Goal: Task Accomplishment & Management: Use online tool/utility

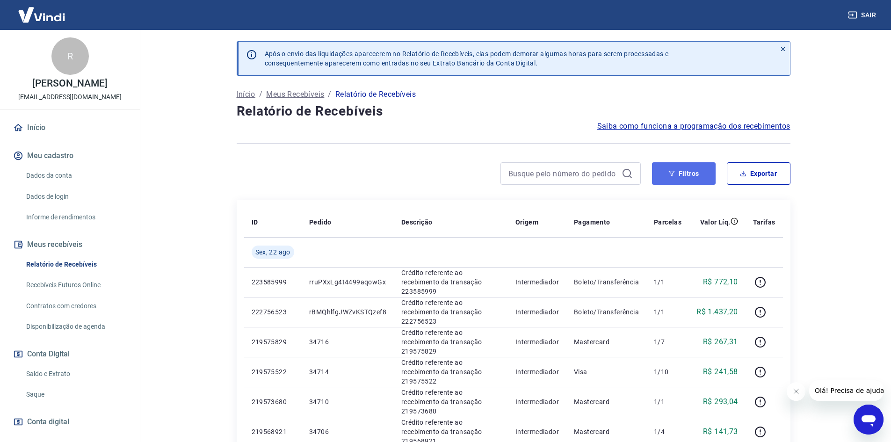
click at [700, 169] on button "Filtros" at bounding box center [684, 173] width 64 height 22
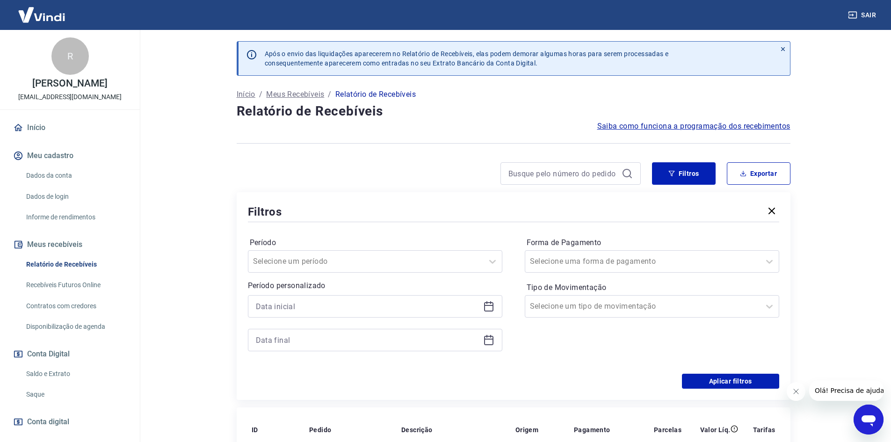
click at [487, 308] on icon at bounding box center [488, 306] width 11 height 11
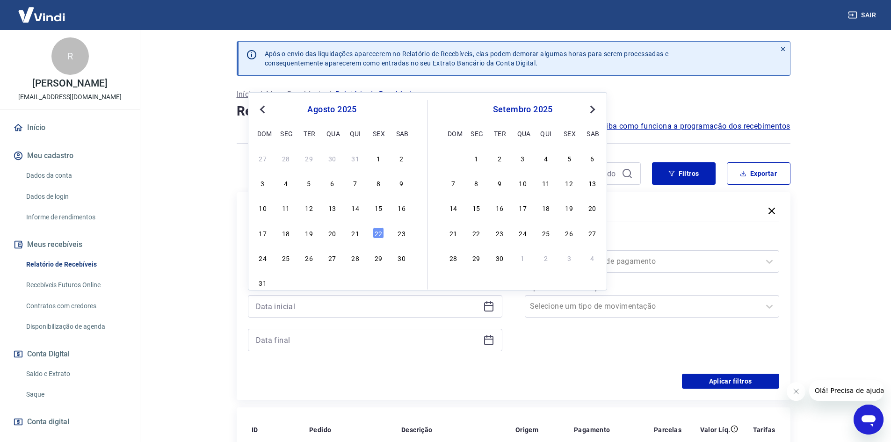
click at [348, 234] on div "17 18 19 20 21 22 23" at bounding box center [332, 233] width 153 height 14
click at [349, 233] on div "17 18 19 20 21 22 23" at bounding box center [332, 233] width 153 height 14
click at [353, 235] on div "21" at bounding box center [355, 232] width 11 height 11
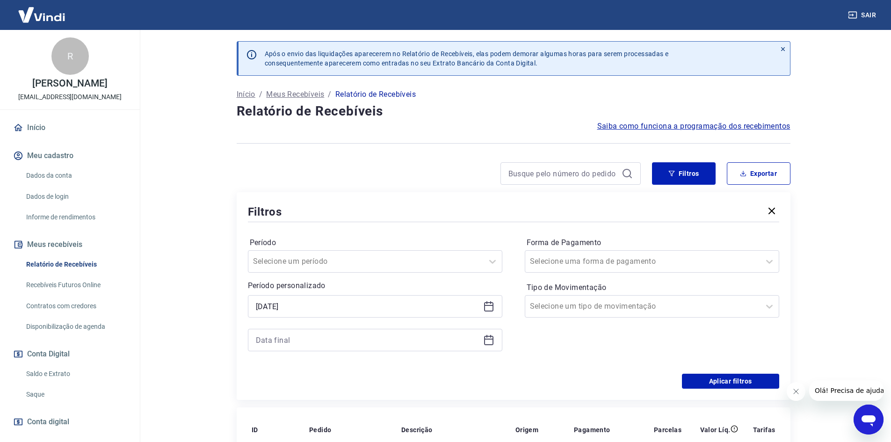
click at [489, 307] on icon at bounding box center [488, 306] width 11 height 11
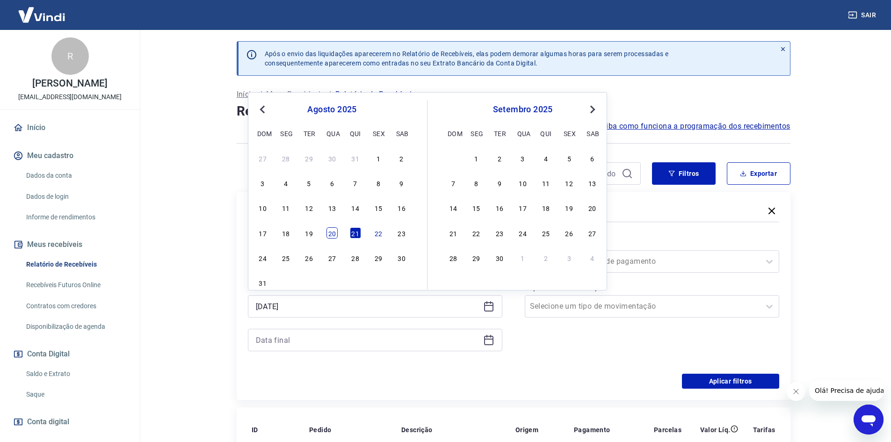
click at [329, 239] on div "20" at bounding box center [332, 232] width 11 height 11
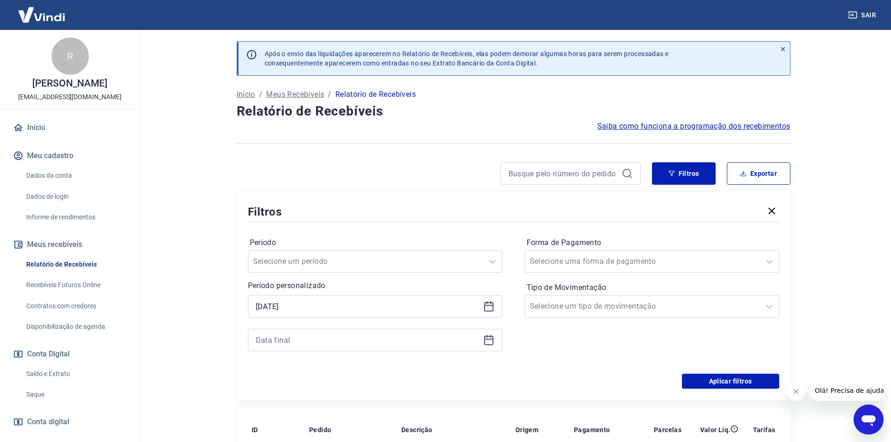
type input "[DATE]"
click at [488, 340] on icon at bounding box center [488, 339] width 11 height 11
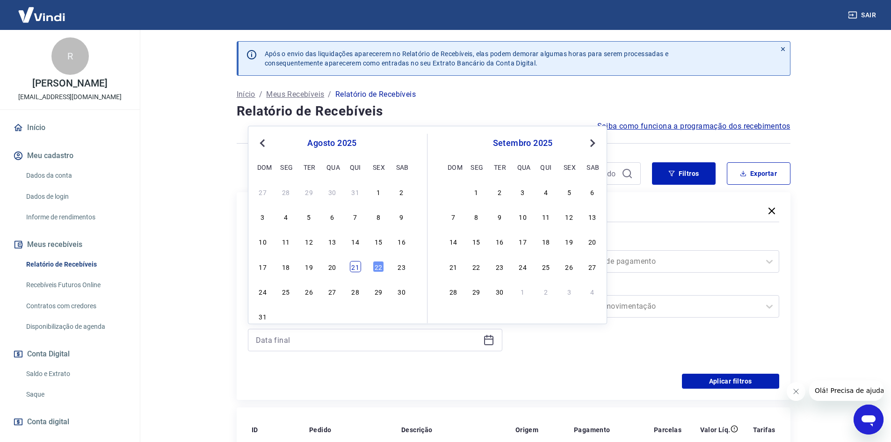
click at [353, 265] on div "21" at bounding box center [355, 266] width 11 height 11
type input "[DATE]"
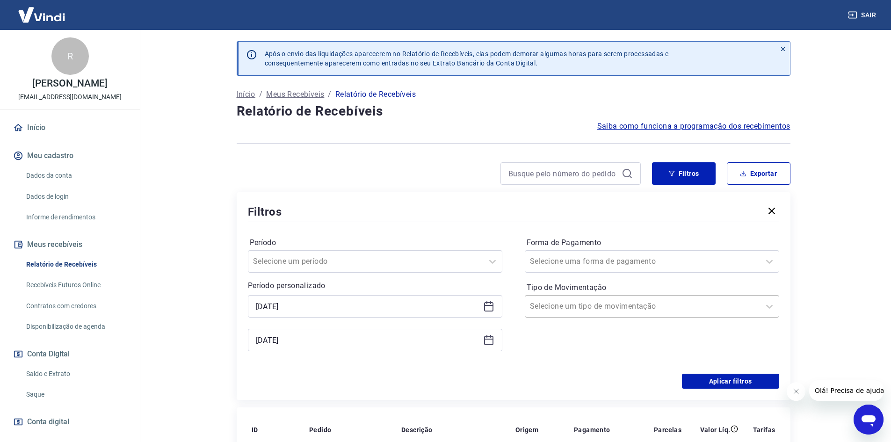
click at [603, 308] on input "Tipo de Movimentação" at bounding box center [577, 306] width 95 height 11
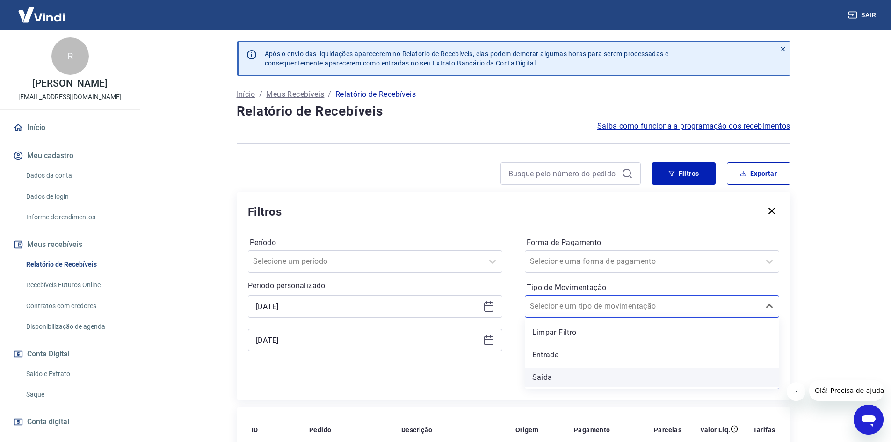
click at [548, 376] on div "Saída" at bounding box center [652, 377] width 254 height 19
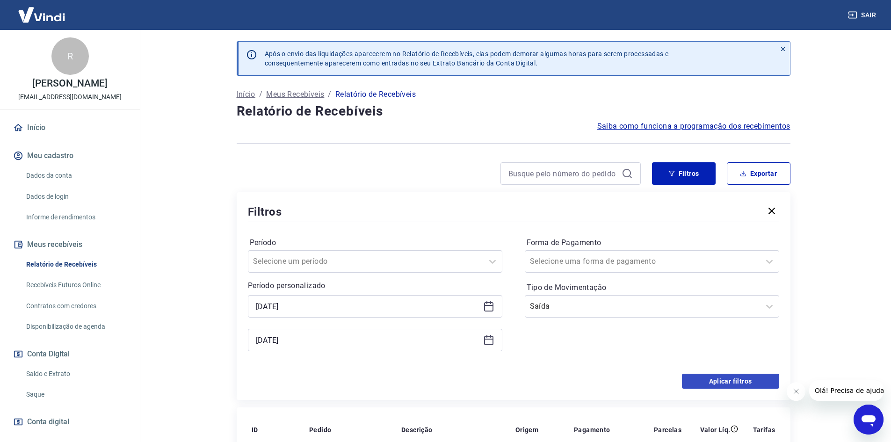
drag, startPoint x: 724, startPoint y: 371, endPoint x: 712, endPoint y: 388, distance: 20.7
click at [724, 373] on div "Período Selecione um período Período personalizado Selected date: [DATE] [DATE]…" at bounding box center [513, 299] width 531 height 150
click at [711, 379] on button "Aplicar filtros" at bounding box center [730, 381] width 97 height 15
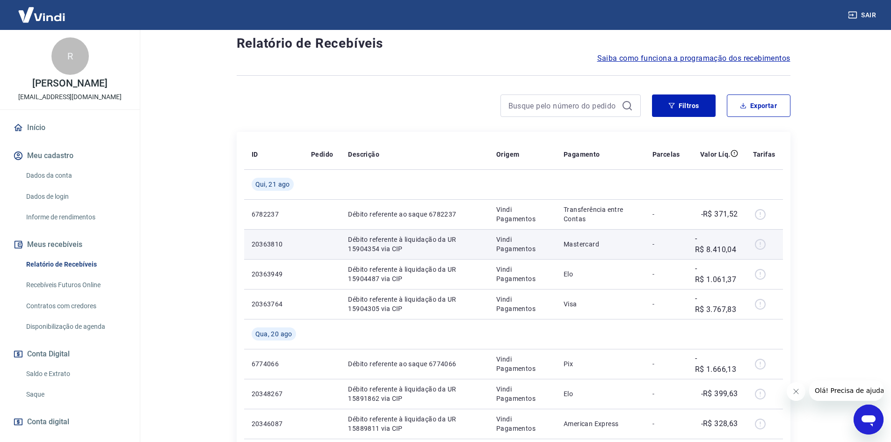
scroll to position [44, 0]
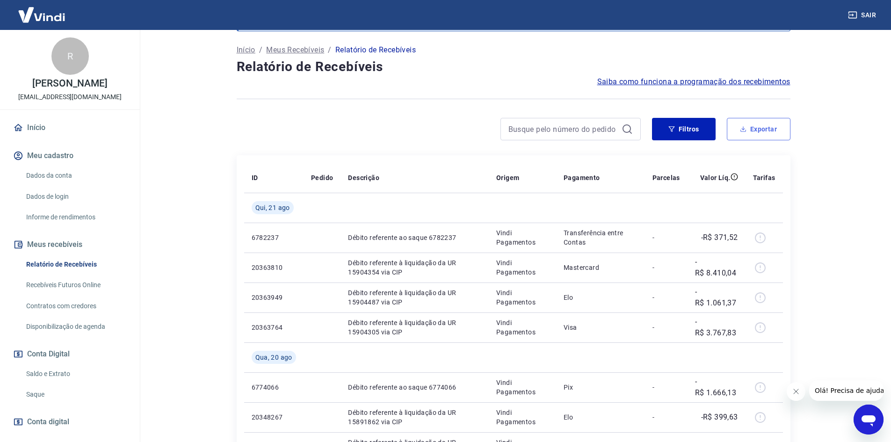
click at [769, 121] on button "Exportar" at bounding box center [759, 129] width 64 height 22
type input "[DATE]"
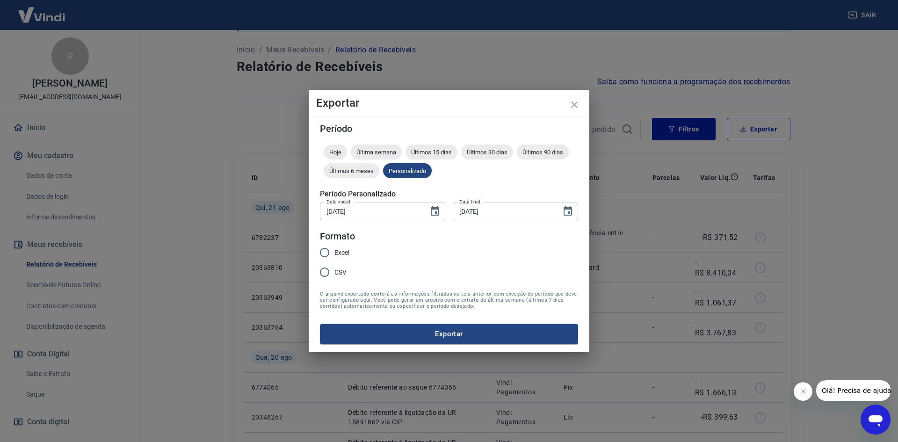
click at [324, 254] on input "Excel" at bounding box center [325, 253] width 20 height 20
radio input "true"
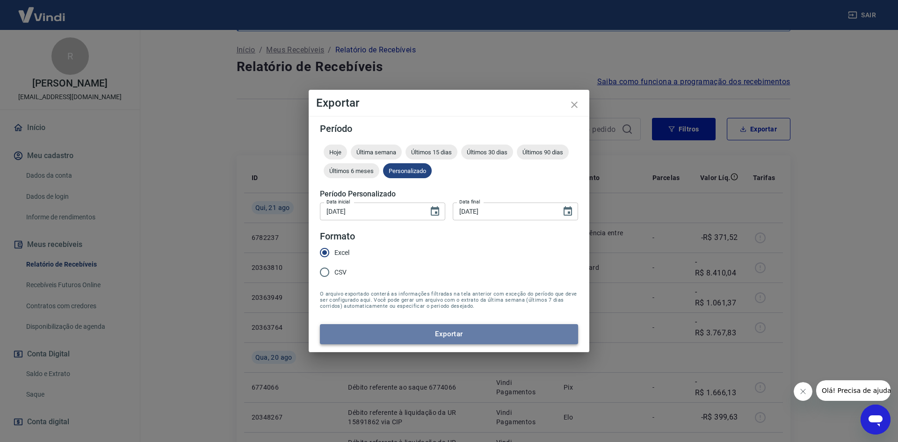
click at [459, 336] on button "Exportar" at bounding box center [449, 334] width 258 height 20
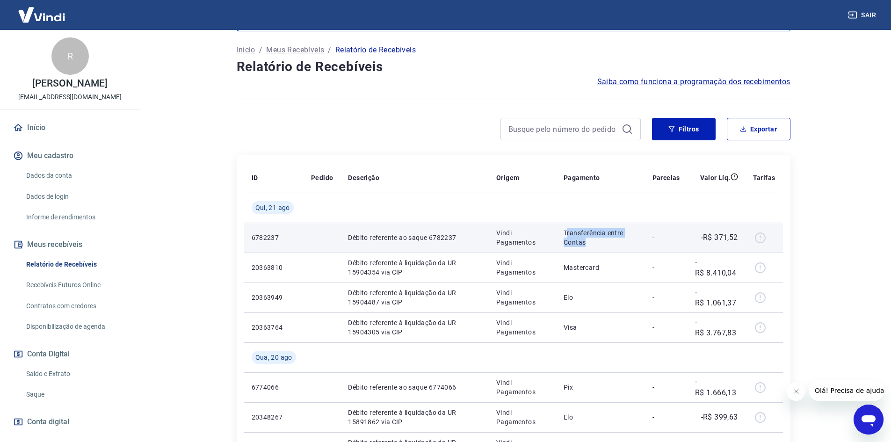
drag, startPoint x: 567, startPoint y: 228, endPoint x: 597, endPoint y: 251, distance: 37.8
click at [597, 251] on td "Transferência entre Contas" at bounding box center [600, 238] width 89 height 30
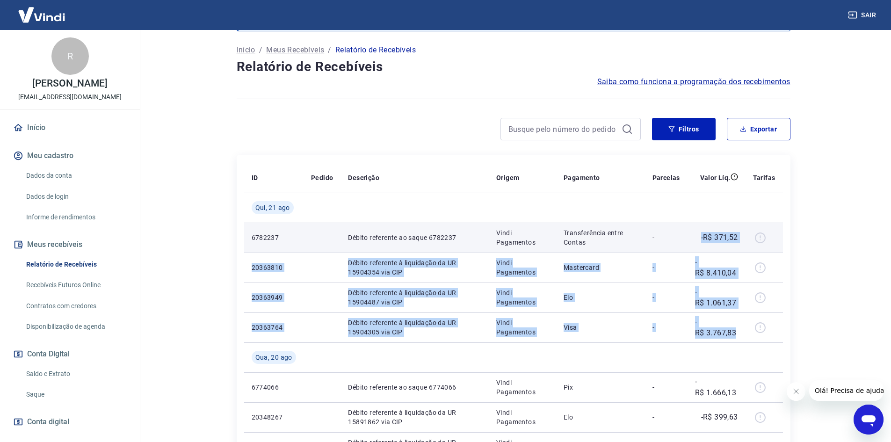
drag, startPoint x: 741, startPoint y: 333, endPoint x: 699, endPoint y: 234, distance: 106.5
click at [699, 234] on tbody "[DATE] 6782237 Débito referente ao saque 6782237 Vindi Pagamentos Transferência…" at bounding box center [513, 357] width 539 height 329
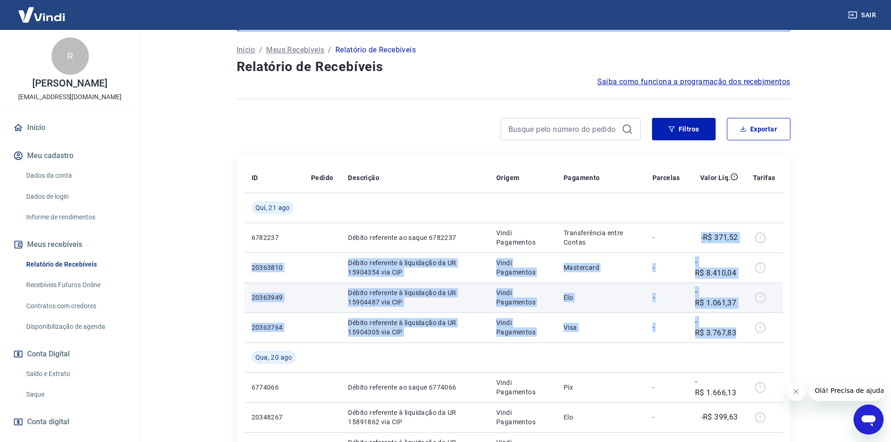
click at [643, 312] on td "Elo" at bounding box center [600, 298] width 89 height 30
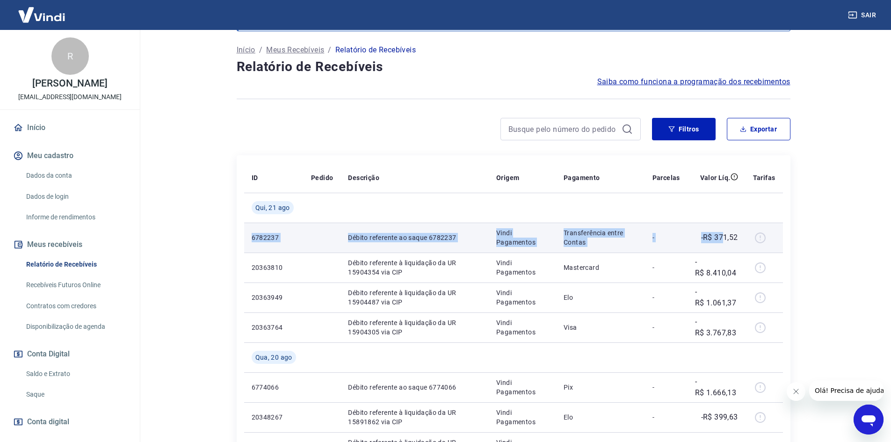
drag, startPoint x: 252, startPoint y: 235, endPoint x: 726, endPoint y: 247, distance: 473.6
click at [726, 247] on tr "6782237 Débito referente ao saque 6782237 Vindi Pagamentos Transferência entre …" at bounding box center [513, 238] width 539 height 30
click at [425, 243] on td "Débito referente ao saque 6782237" at bounding box center [415, 238] width 148 height 30
drag, startPoint x: 256, startPoint y: 234, endPoint x: 764, endPoint y: 244, distance: 507.7
click at [764, 244] on tr "6782237 Débito referente ao saque 6782237 Vindi Pagamentos Transferência entre …" at bounding box center [513, 238] width 539 height 30
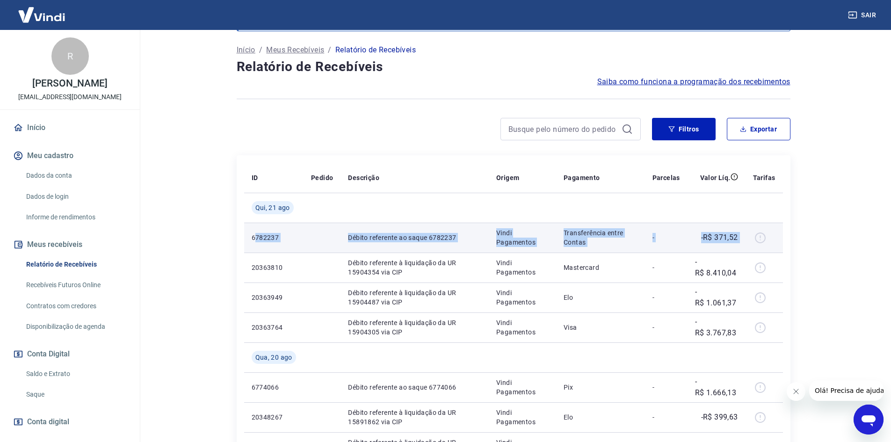
click at [630, 240] on p "Transferência entre Contas" at bounding box center [601, 237] width 74 height 19
drag, startPoint x: 369, startPoint y: 238, endPoint x: 691, endPoint y: 244, distance: 321.9
click at [691, 244] on tr "6782237 Débito referente ao saque 6782237 Vindi Pagamentos Transferência entre …" at bounding box center [513, 238] width 539 height 30
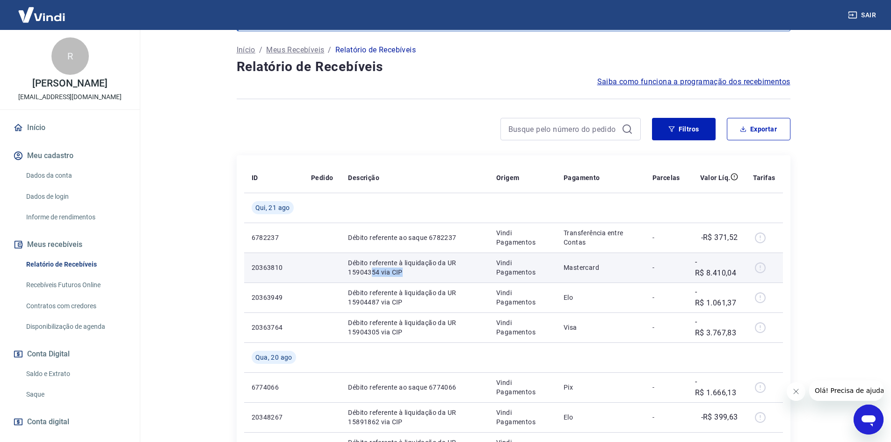
drag, startPoint x: 370, startPoint y: 270, endPoint x: 420, endPoint y: 275, distance: 50.3
click at [420, 275] on p "Débito referente à liquidação da UR 15904354 via CIP" at bounding box center [414, 267] width 133 height 19
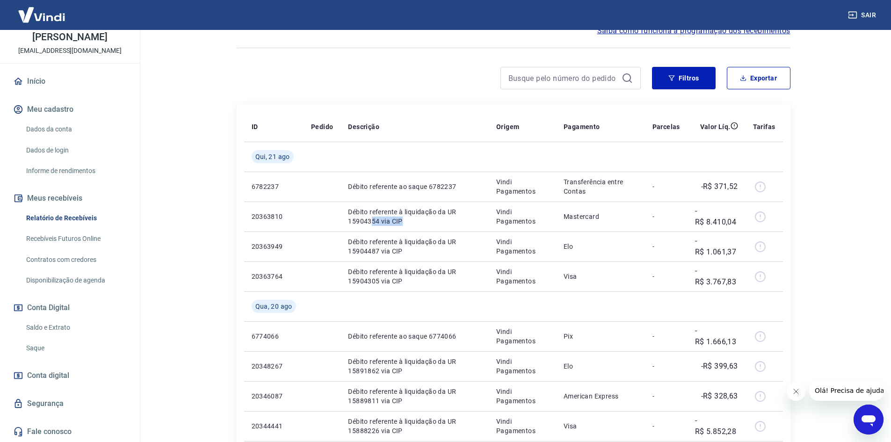
scroll to position [185, 0]
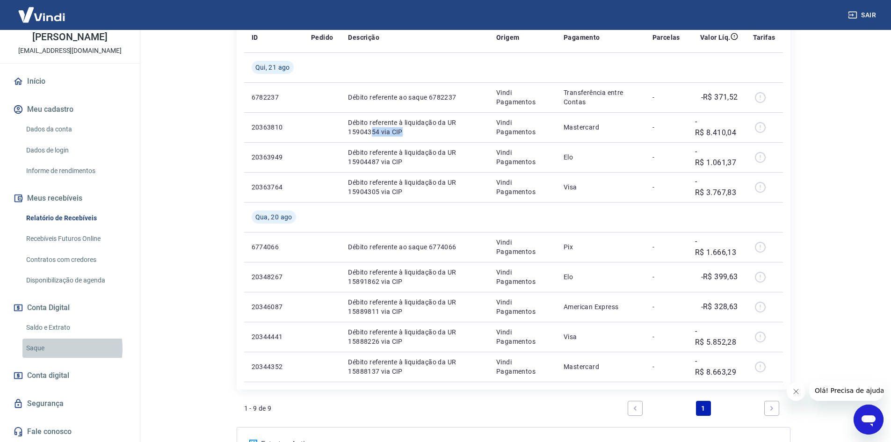
click at [45, 349] on link "Saque" at bounding box center [75, 348] width 106 height 19
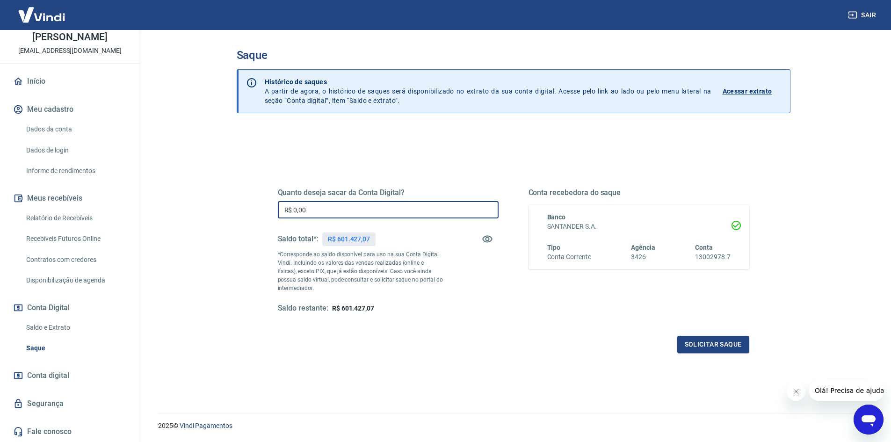
drag, startPoint x: 391, startPoint y: 211, endPoint x: 259, endPoint y: 215, distance: 132.0
click at [259, 215] on div "Quanto deseja sacar da Conta Digital? R$ 0,00 ​ Saldo total*: R$ 601.427,07 *Co…" at bounding box center [513, 256] width 516 height 218
type input "R$ 601.427,07"
click at [720, 340] on button "Solicitar saque" at bounding box center [713, 344] width 72 height 17
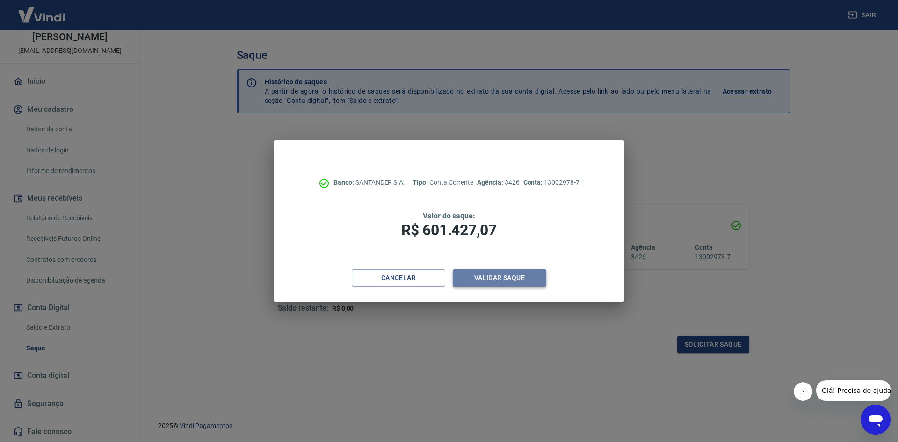
click at [507, 278] on button "Validar saque" at bounding box center [500, 277] width 94 height 17
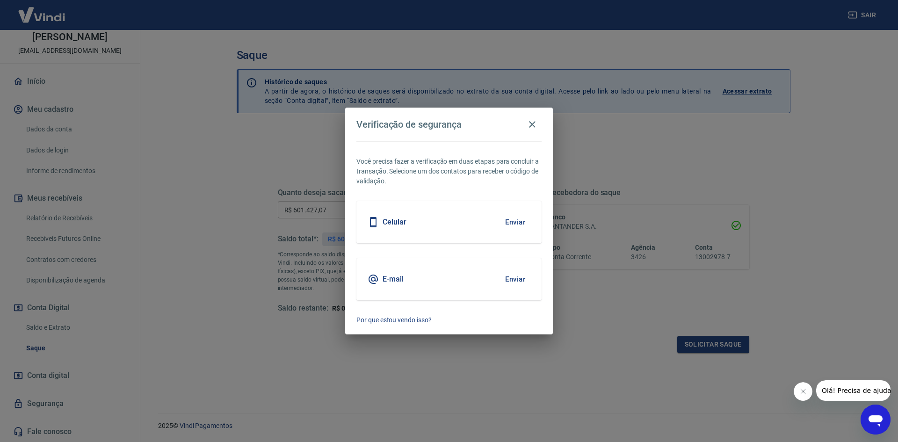
click at [498, 228] on div "Celular Enviar" at bounding box center [448, 222] width 185 height 42
click at [512, 218] on button "Enviar" at bounding box center [515, 222] width 30 height 20
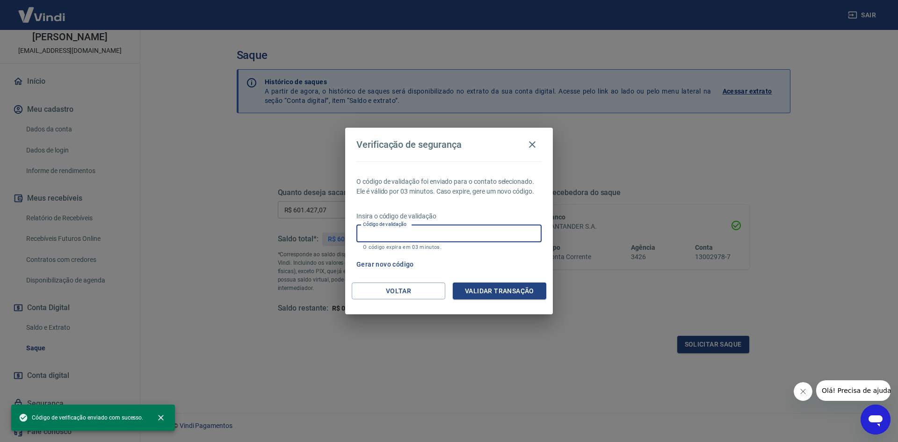
click at [461, 233] on input "Código de validação" at bounding box center [448, 233] width 185 height 17
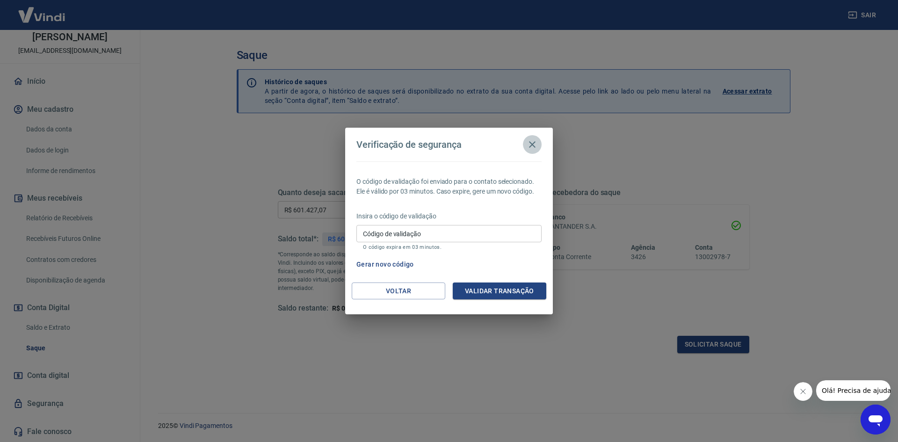
click at [534, 144] on icon "button" at bounding box center [532, 144] width 11 height 11
